Goal: Entertainment & Leisure: Consume media (video, audio)

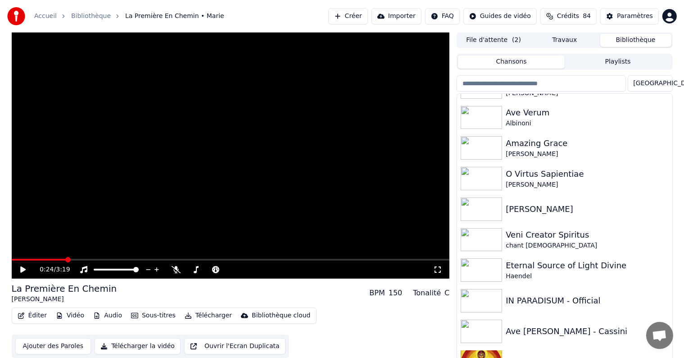
scroll to position [681, 0]
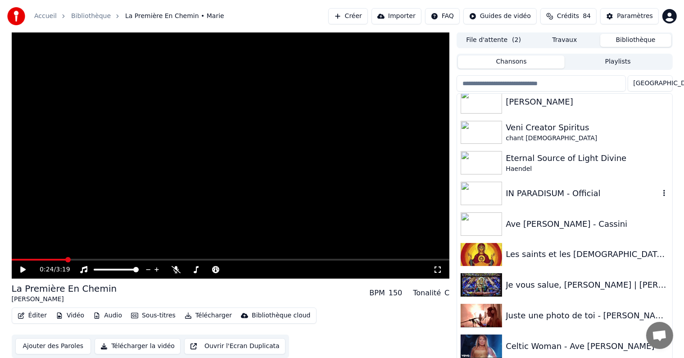
click at [570, 200] on div "IN PARADISUM - Official" at bounding box center [564, 193] width 215 height 31
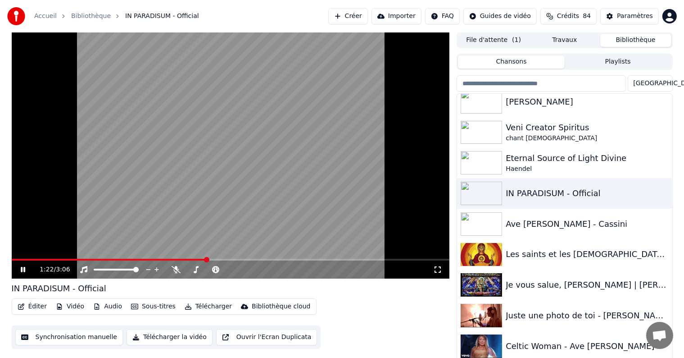
click at [164, 261] on div "1:22 / 3:06" at bounding box center [231, 269] width 438 height 18
click at [161, 261] on div "1:23 / 3:06" at bounding box center [231, 269] width 438 height 18
click at [156, 260] on span at bounding box center [85, 260] width 146 height 2
click at [42, 260] on span at bounding box center [86, 260] width 149 height 2
click at [155, 147] on video at bounding box center [231, 155] width 438 height 246
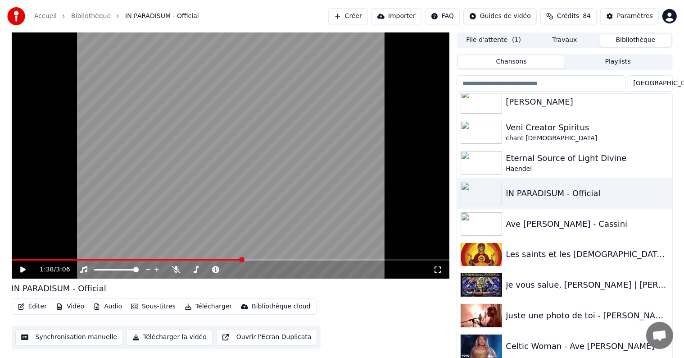
click at [218, 261] on div "1:38 / 3:06" at bounding box center [231, 269] width 438 height 18
click at [216, 260] on div "1:38 / 3:06" at bounding box center [231, 269] width 438 height 18
click at [213, 258] on video at bounding box center [231, 155] width 438 height 246
click at [200, 259] on span at bounding box center [129, 260] width 234 height 2
